Goal: Task Accomplishment & Management: Manage account settings

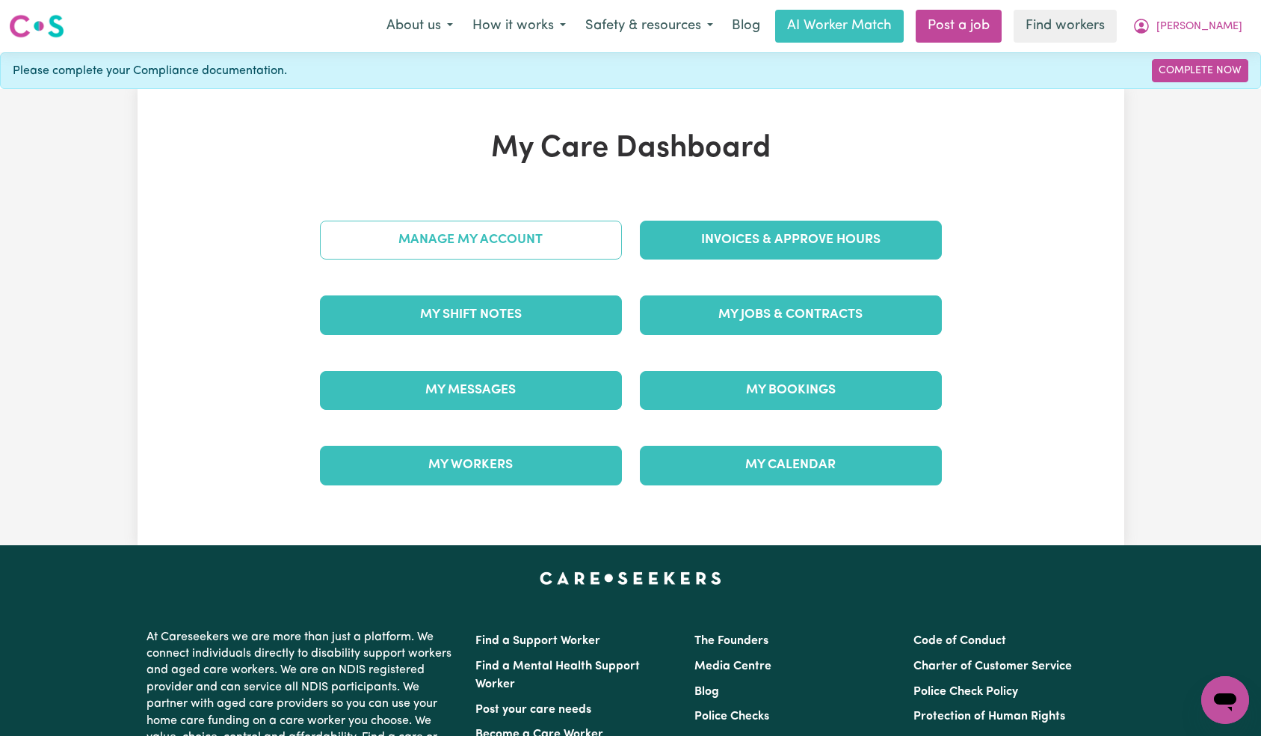
click at [490, 244] on link "Manage My Account" at bounding box center [471, 240] width 302 height 39
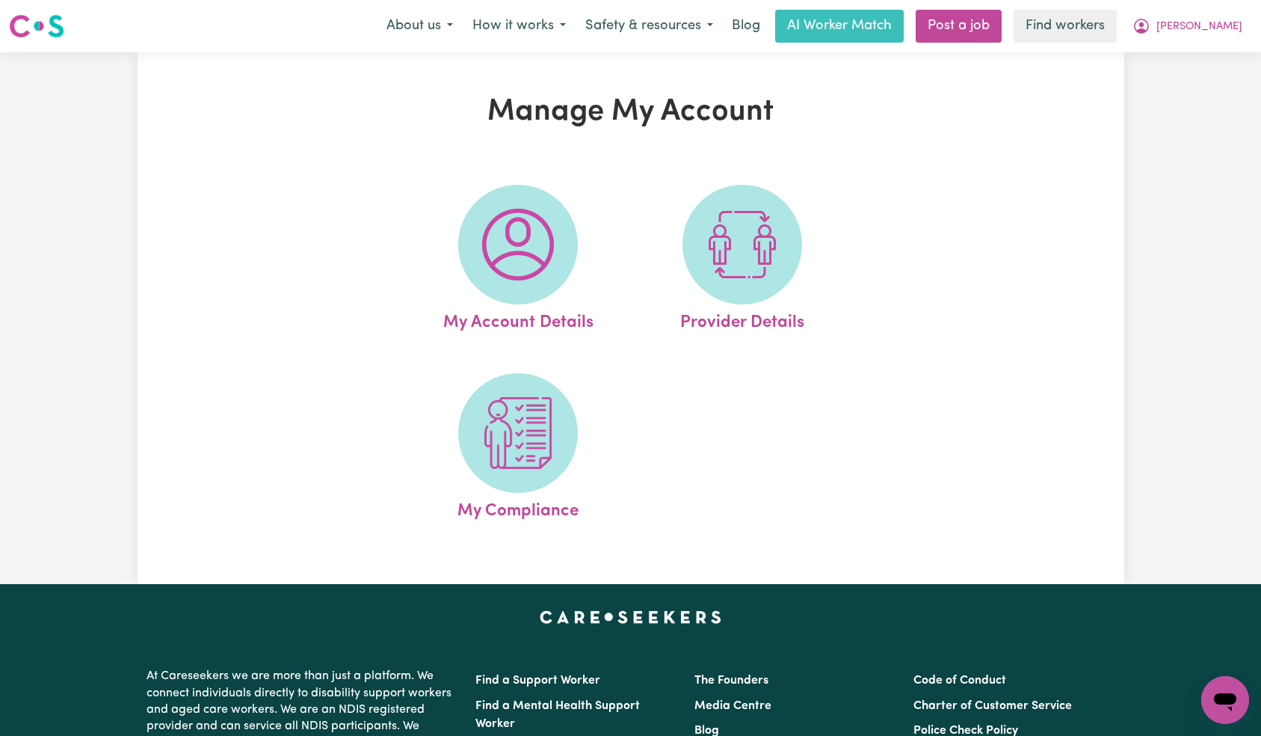
click at [505, 243] on img at bounding box center [518, 245] width 72 height 72
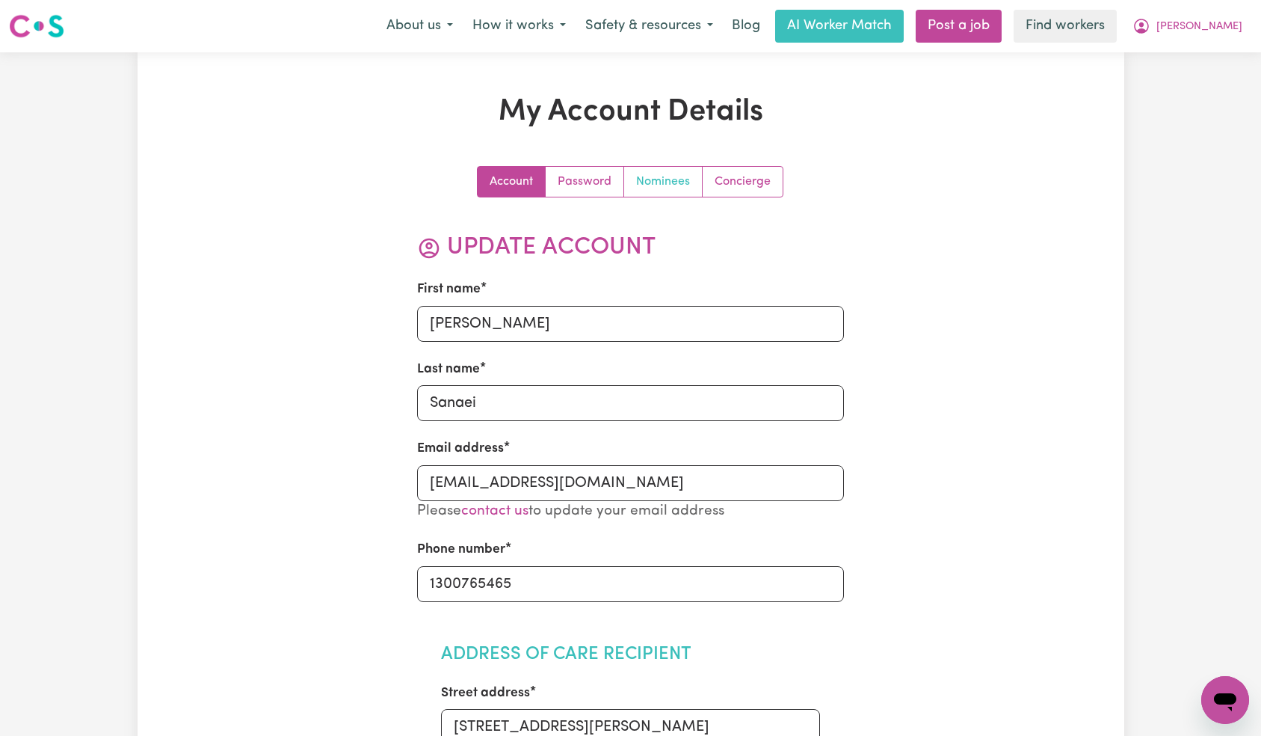
click at [660, 185] on link "Nominees" at bounding box center [663, 182] width 79 height 30
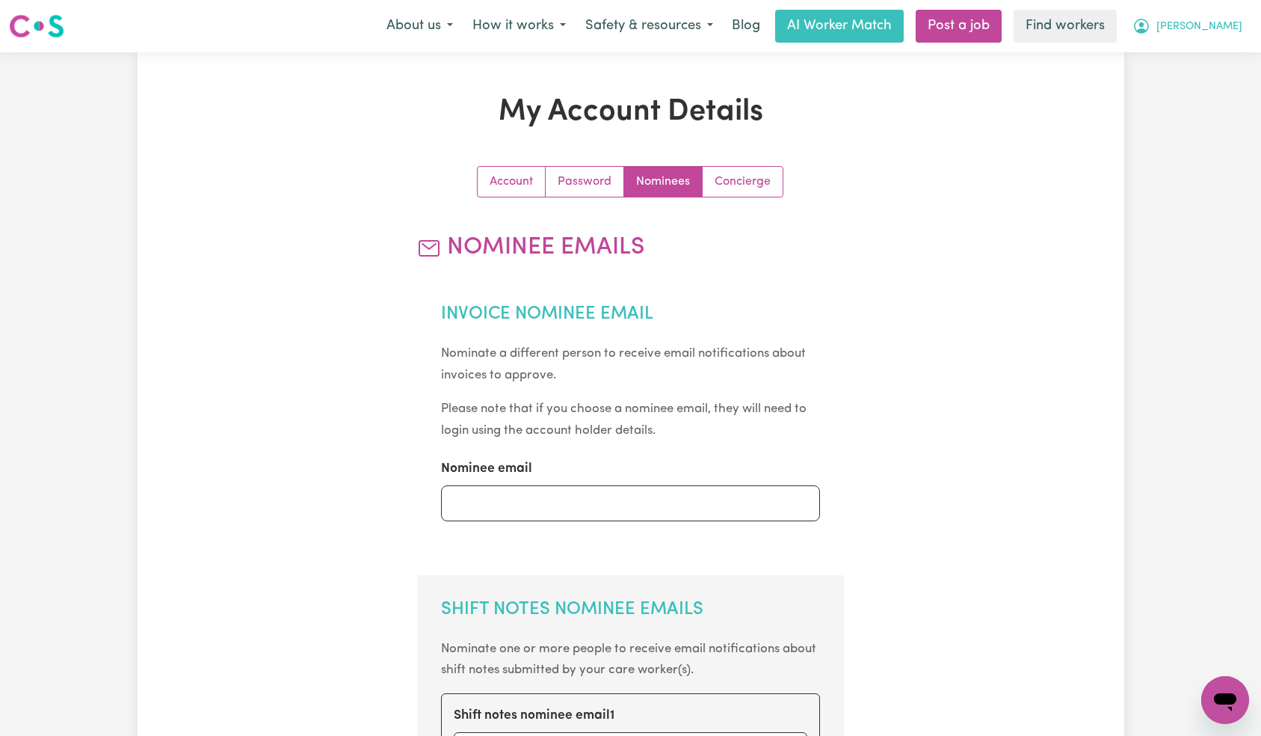
click at [1220, 22] on span "[PERSON_NAME]" at bounding box center [1200, 27] width 86 height 16
click at [1203, 81] on link "Logout" at bounding box center [1193, 86] width 118 height 28
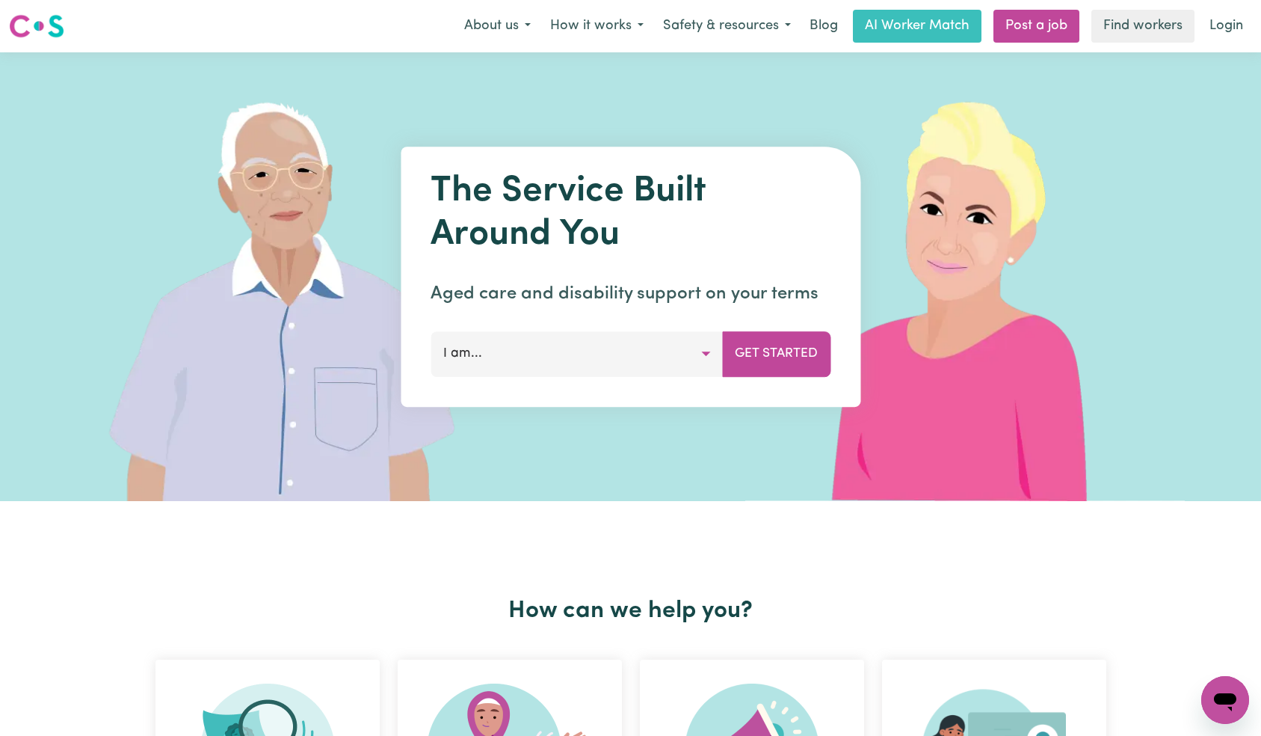
click at [1229, 18] on link "Login" at bounding box center [1227, 26] width 52 height 33
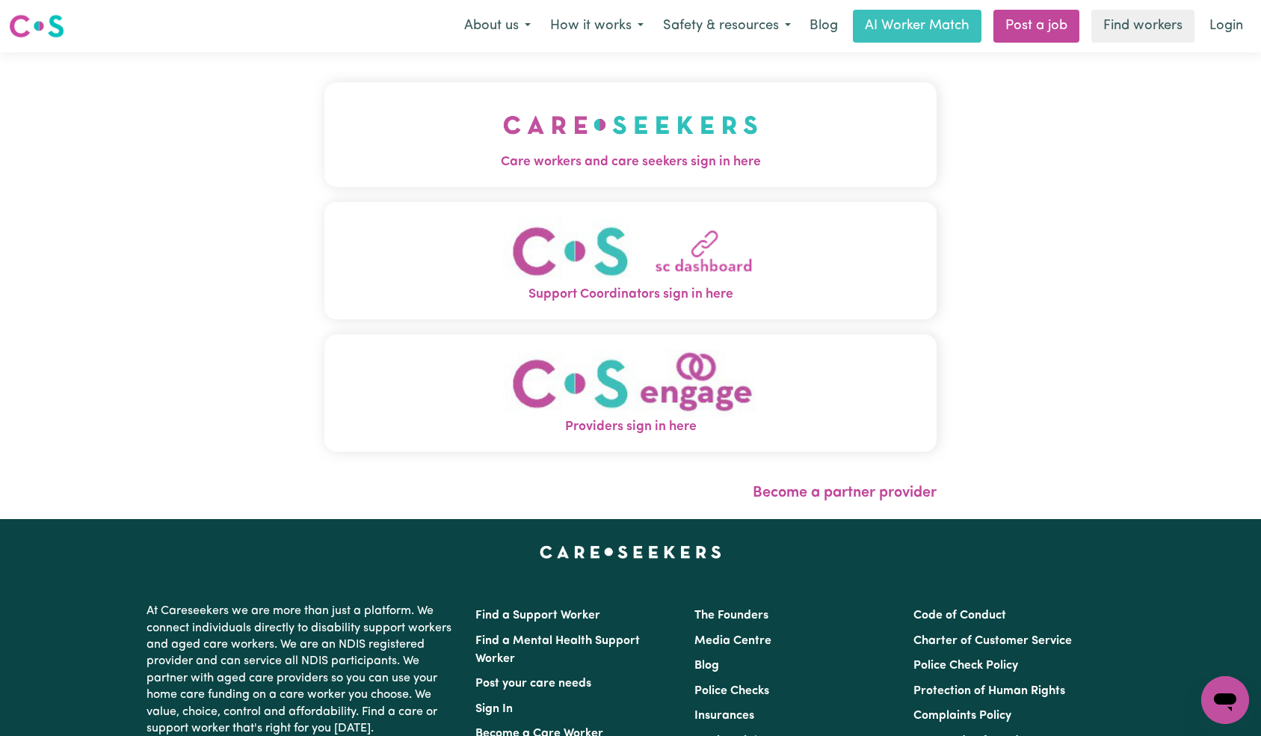
click at [503, 150] on img "Care workers and care seekers sign in here" at bounding box center [630, 124] width 255 height 55
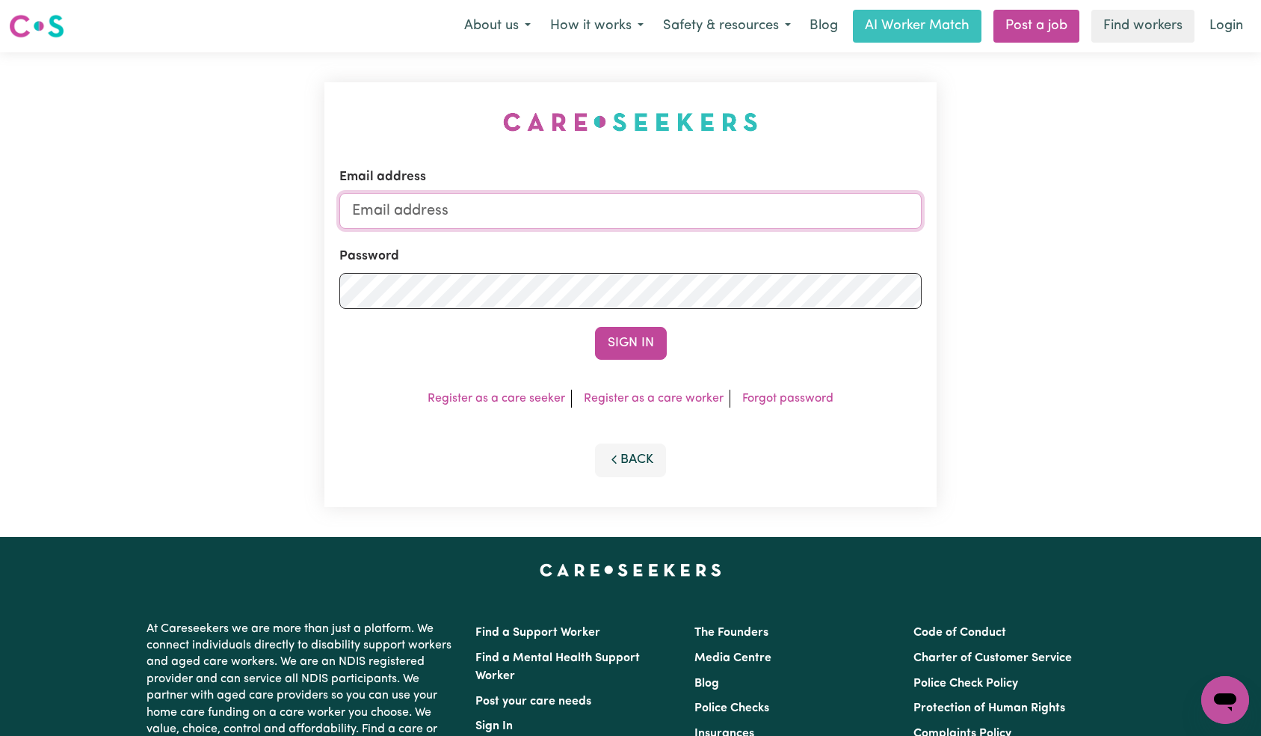
click at [608, 211] on input "Email address" at bounding box center [630, 211] width 583 height 36
paste input "[EMAIL_ADDRESS][DOMAIN_NAME]"
type input "[EMAIL_ADDRESS][DOMAIN_NAME]"
click at [622, 335] on button "Sign In" at bounding box center [631, 343] width 72 height 33
